Goal: Task Accomplishment & Management: Manage account settings

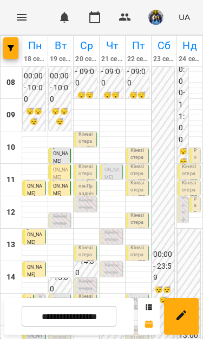
scroll to position [131, 0]
click at [58, 289] on p "[PERSON_NAME]" at bounding box center [61, 300] width 16 height 22
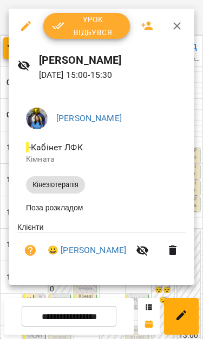
click at [102, 22] on span "Урок відбувся" at bounding box center [86, 26] width 69 height 26
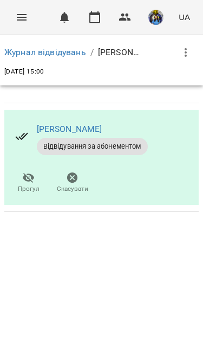
click at [21, 23] on icon "Menu" at bounding box center [21, 17] width 13 height 13
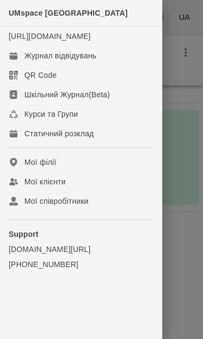
click at [114, 63] on link "Журнал відвідувань" at bounding box center [81, 55] width 162 height 19
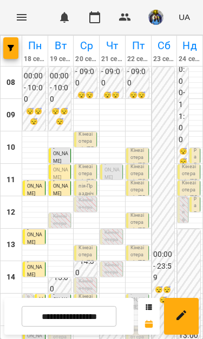
scroll to position [107, 0]
click at [60, 306] on span "[PERSON_NAME]" at bounding box center [60, 316] width 15 height 20
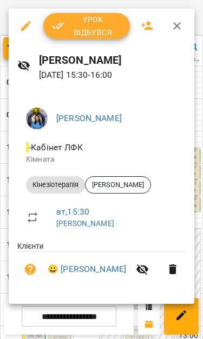
click at [93, 23] on span "Урок відбувся" at bounding box center [86, 26] width 69 height 26
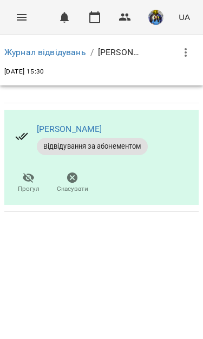
click at [19, 16] on icon "Menu" at bounding box center [21, 17] width 13 height 13
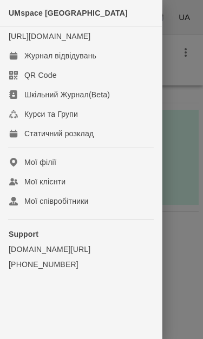
click at [101, 63] on link "Журнал відвідувань" at bounding box center [81, 55] width 162 height 19
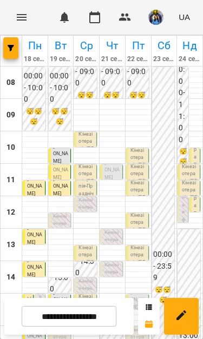
scroll to position [150, 0]
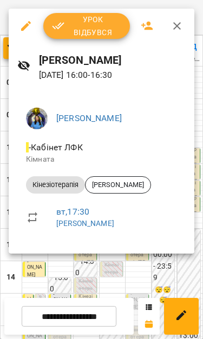
click at [120, 279] on div at bounding box center [101, 169] width 203 height 339
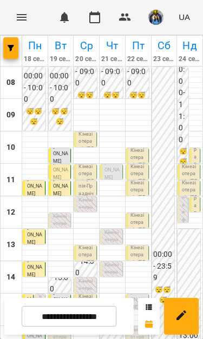
scroll to position [40, 0]
click at [158, 20] on img "button" at bounding box center [155, 17] width 15 height 15
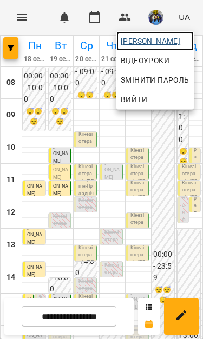
click at [175, 43] on span "[PERSON_NAME]" at bounding box center [155, 41] width 69 height 13
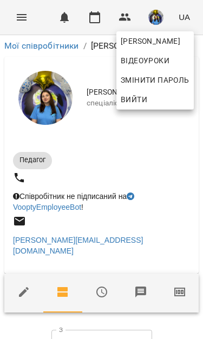
click at [166, 159] on div at bounding box center [101, 169] width 203 height 339
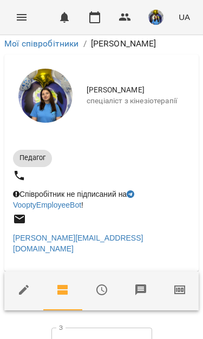
scroll to position [51, 0]
click at [108, 328] on input "**********" at bounding box center [101, 343] width 101 height 30
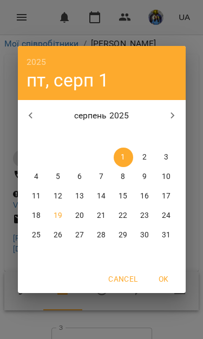
click at [60, 195] on p "12" at bounding box center [58, 196] width 9 height 11
type input "**********"
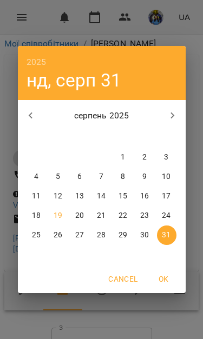
click at [36, 214] on p "18" at bounding box center [36, 215] width 9 height 11
type input "**********"
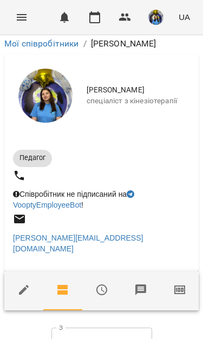
click at [19, 12] on icon "Menu" at bounding box center [21, 17] width 13 height 13
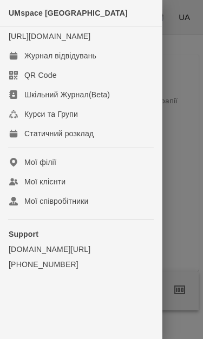
click at [23, 65] on link "Журнал відвідувань" at bounding box center [81, 55] width 162 height 19
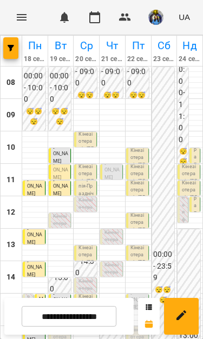
scroll to position [124, 0]
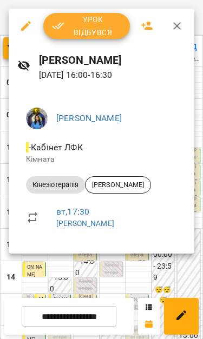
click at [81, 24] on span "Урок відбувся" at bounding box center [86, 26] width 69 height 26
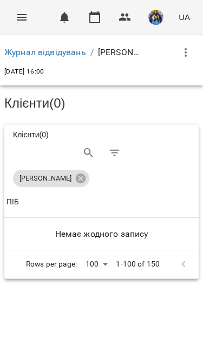
click at [17, 12] on icon "Menu" at bounding box center [21, 17] width 13 height 13
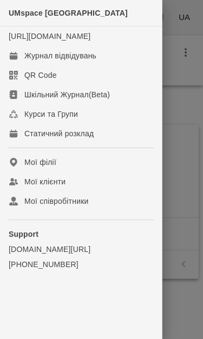
click at [18, 63] on link "Журнал відвідувань" at bounding box center [81, 55] width 162 height 19
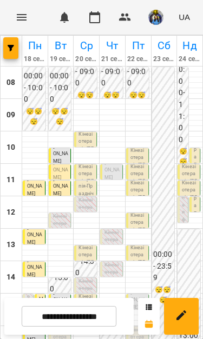
scroll to position [171, 0]
click at [53, 279] on span "[PERSON_NAME]" at bounding box center [55, 318] width 4 height 78
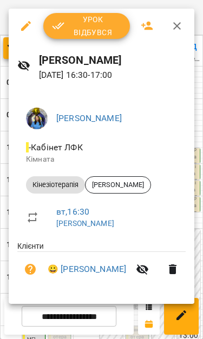
click at [176, 25] on icon "button" at bounding box center [177, 26] width 8 height 8
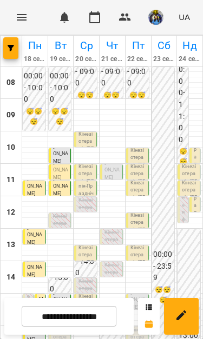
scroll to position [108, 0]
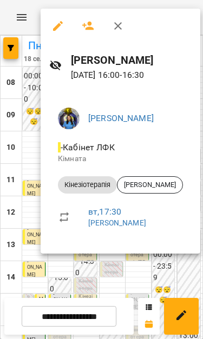
click at [55, 25] on icon "button" at bounding box center [57, 25] width 13 height 13
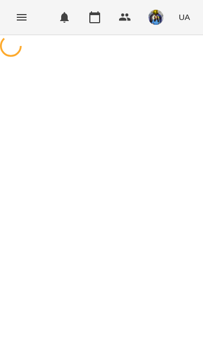
select select "**********"
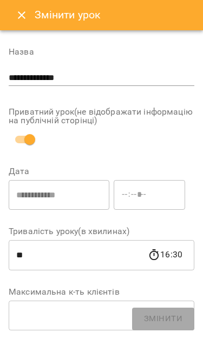
click at [18, 20] on icon "Close" at bounding box center [21, 15] width 13 height 13
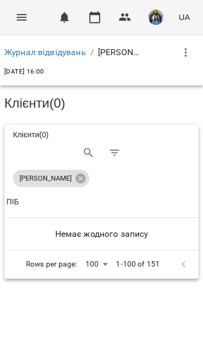
click at [195, 49] on button "button" at bounding box center [186, 52] width 26 height 26
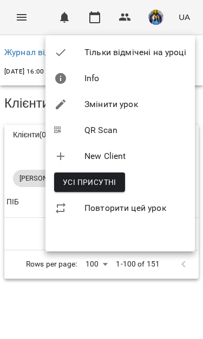
click at [110, 97] on li "Змінити урок" at bounding box center [119, 104] width 149 height 26
select select "**********"
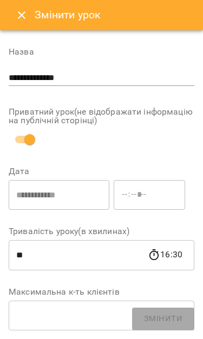
click at [17, 12] on icon "Close" at bounding box center [21, 15] width 13 height 13
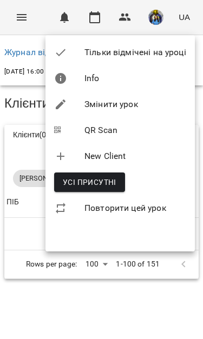
click at [104, 186] on span "Усі присутні" at bounding box center [90, 182] width 54 height 13
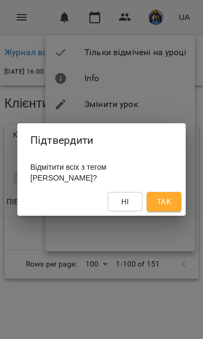
click at [78, 57] on div "Підтвердити Відмітити всіх з тегом [PERSON_NAME]? Ні Так" at bounding box center [101, 169] width 203 height 339
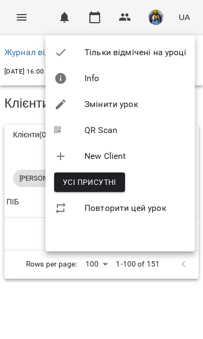
click at [8, 18] on div at bounding box center [101, 169] width 203 height 339
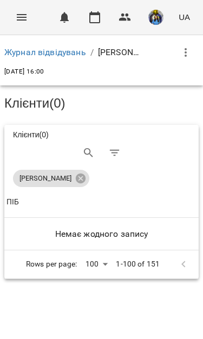
click at [18, 15] on icon "Menu" at bounding box center [22, 17] width 10 height 6
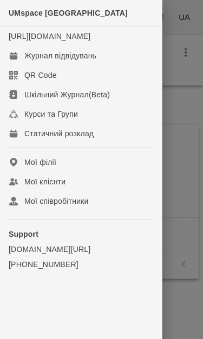
click at [126, 60] on link "Журнал відвідувань" at bounding box center [81, 55] width 162 height 19
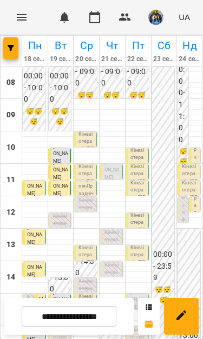
scroll to position [168, 0]
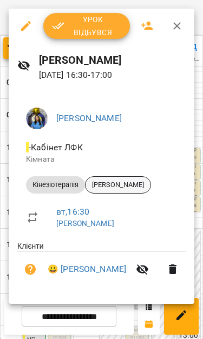
click at [127, 183] on span "[PERSON_NAME]" at bounding box center [117, 185] width 65 height 10
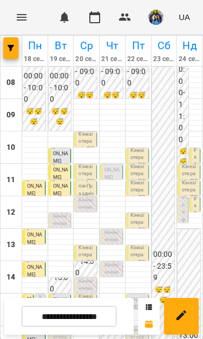
scroll to position [147, 0]
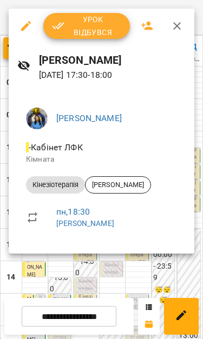
click at [137, 272] on div at bounding box center [101, 169] width 203 height 339
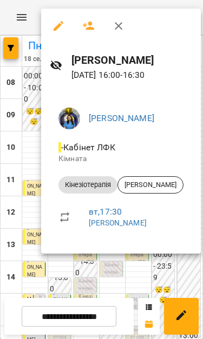
click at [134, 287] on div at bounding box center [101, 169] width 203 height 339
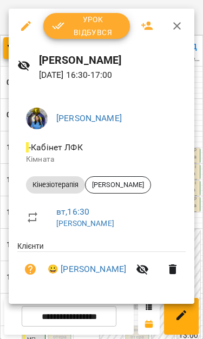
click at [174, 24] on icon "button" at bounding box center [176, 25] width 13 height 13
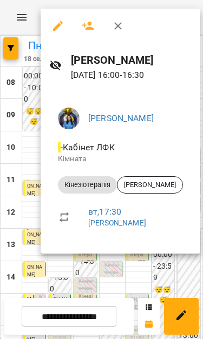
click at [39, 267] on div at bounding box center [101, 169] width 203 height 339
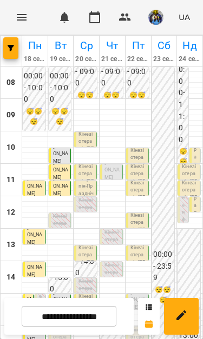
scroll to position [80, 0]
click at [90, 293] on p "Кінезіотерапія - [PERSON_NAME]" at bounding box center [86, 311] width 16 height 37
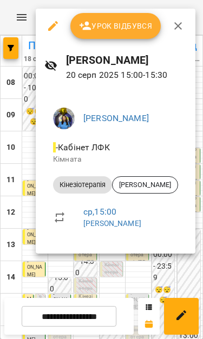
click at [137, 279] on div at bounding box center [101, 169] width 203 height 339
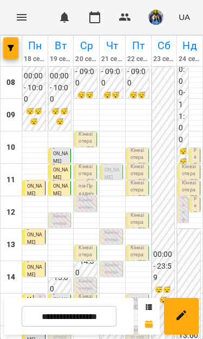
scroll to position [31, 0]
